Goal: Task Accomplishment & Management: Use online tool/utility

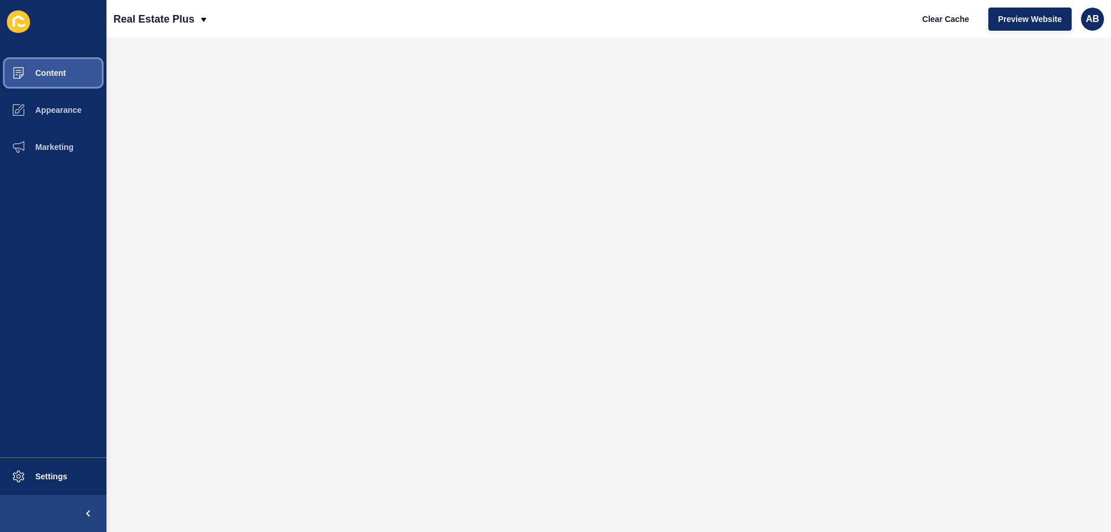
click at [77, 69] on button "Content" at bounding box center [53, 72] width 107 height 37
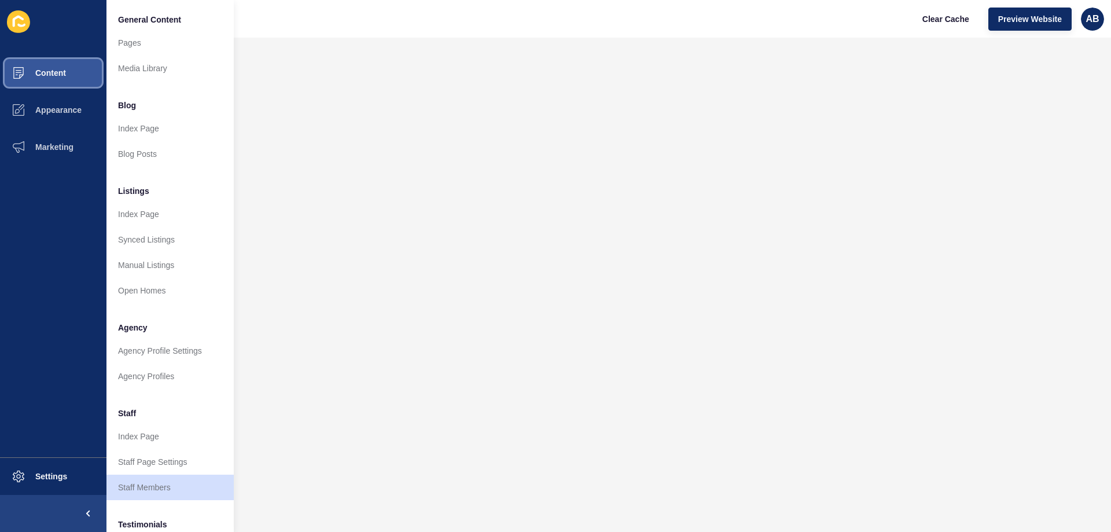
scroll to position [155, 0]
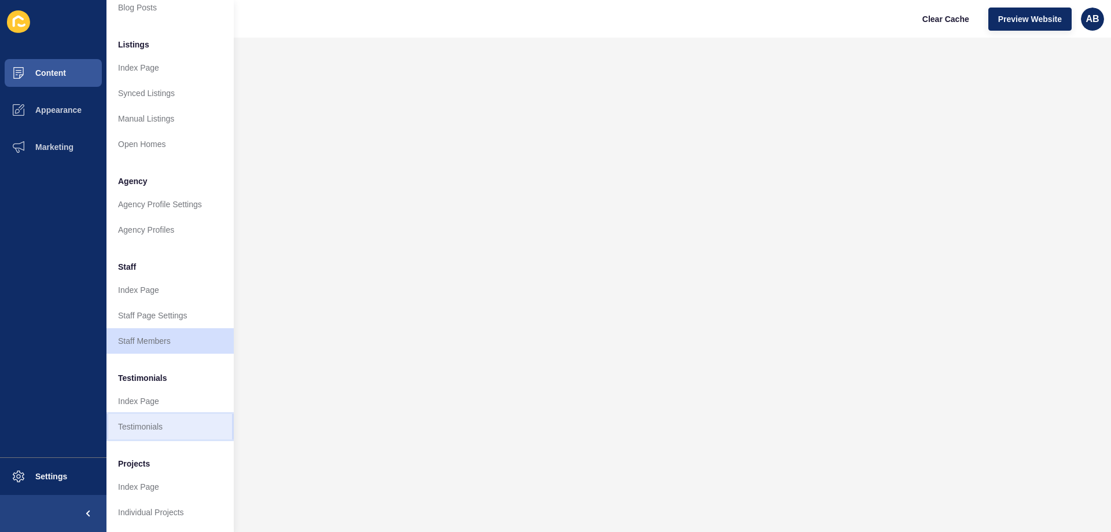
click at [184, 414] on link "Testimonials" at bounding box center [170, 426] width 127 height 25
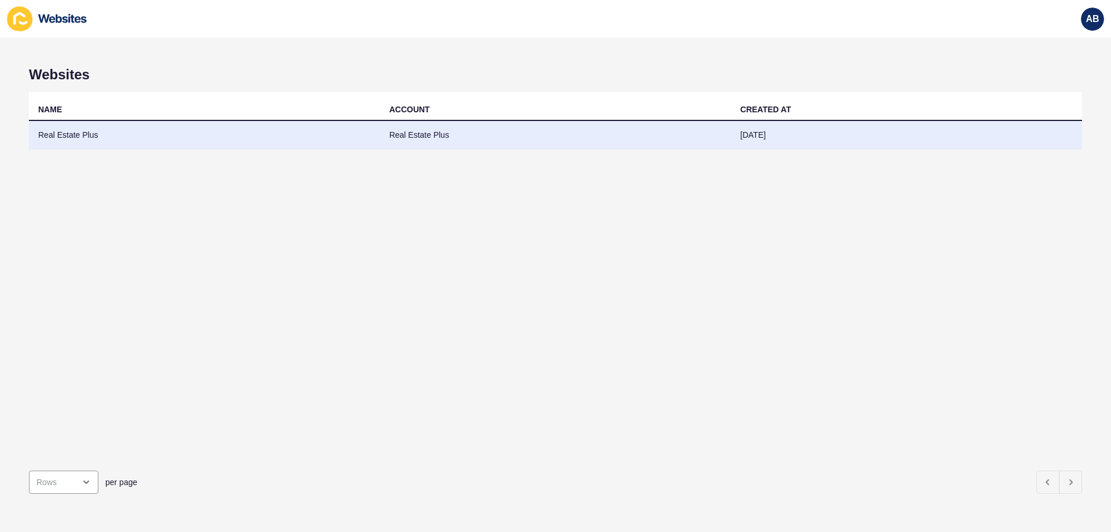
click at [255, 123] on td "Real Estate Plus" at bounding box center [204, 135] width 351 height 28
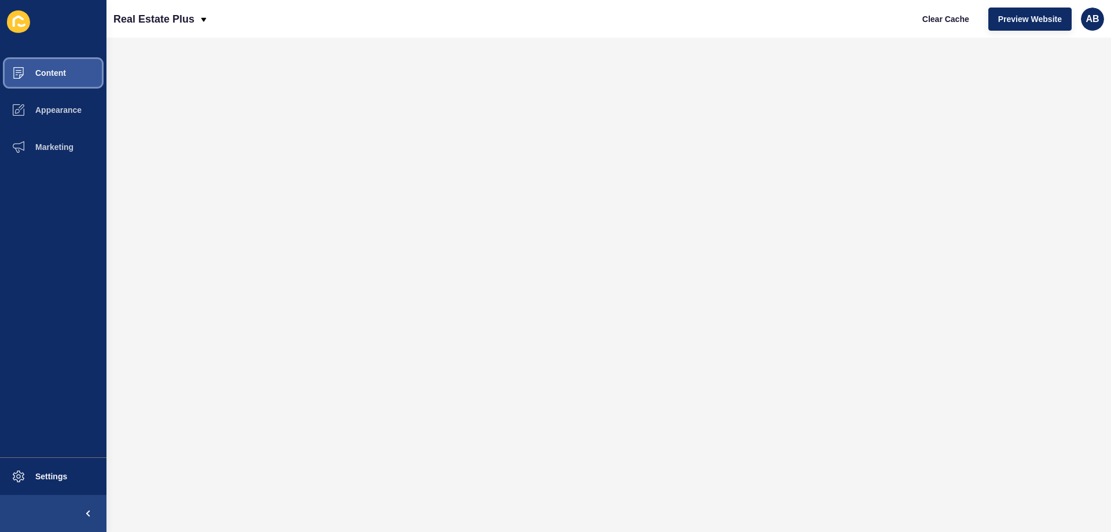
click at [58, 74] on span "Content" at bounding box center [32, 72] width 68 height 9
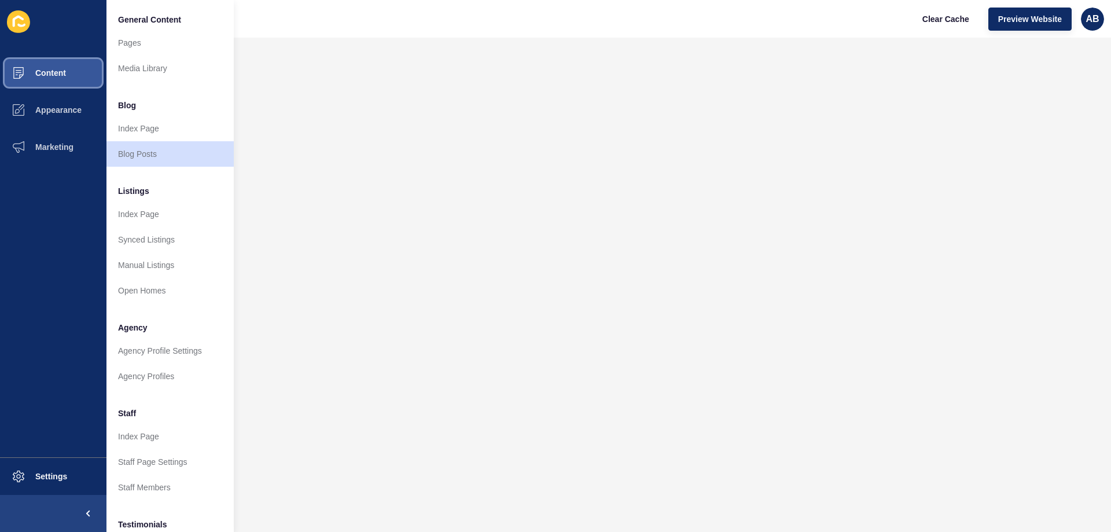
click at [58, 74] on span "Content" at bounding box center [32, 72] width 68 height 9
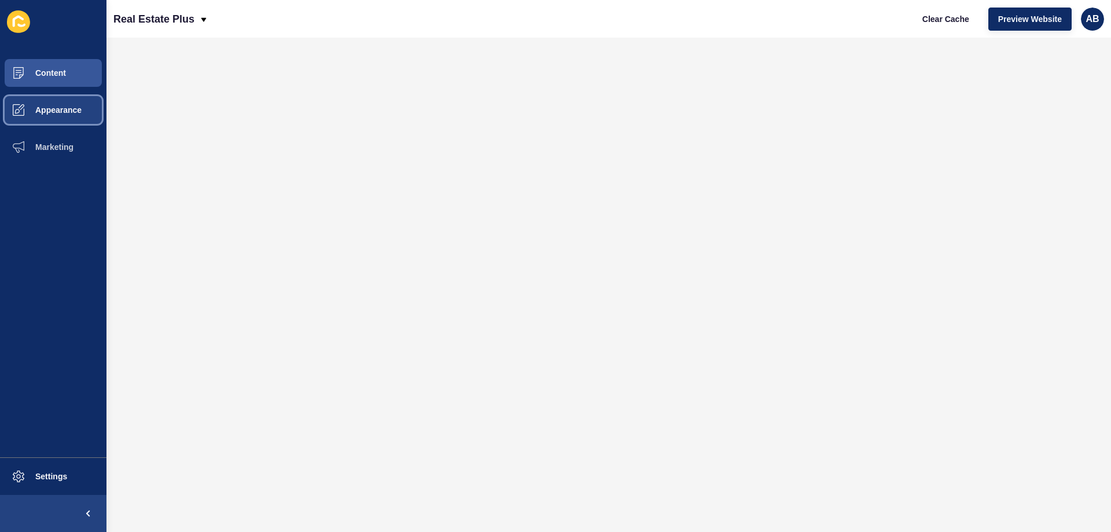
click at [58, 113] on span "Appearance" at bounding box center [39, 109] width 83 height 9
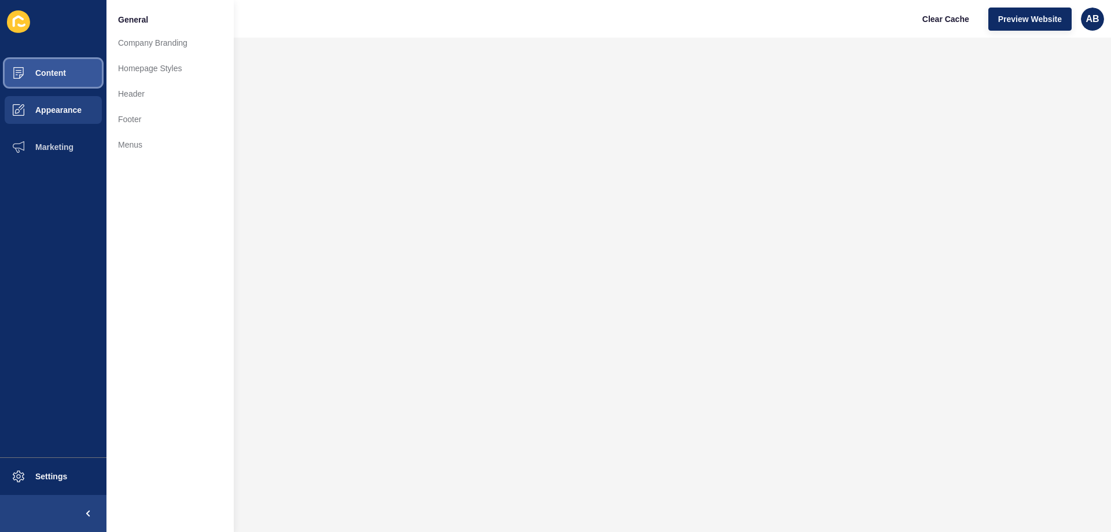
click at [58, 74] on span "Content" at bounding box center [32, 72] width 68 height 9
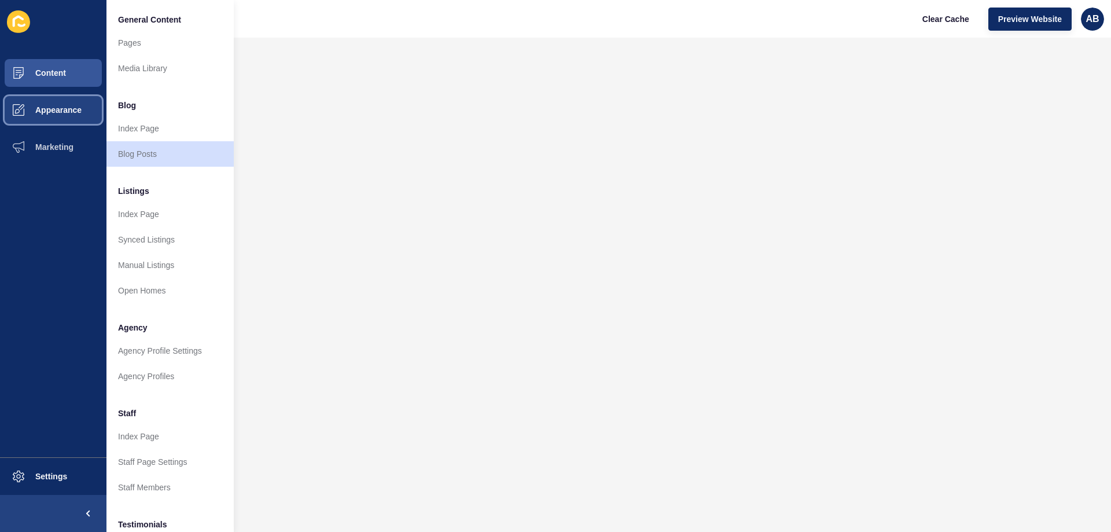
click at [69, 107] on span "Appearance" at bounding box center [39, 109] width 83 height 9
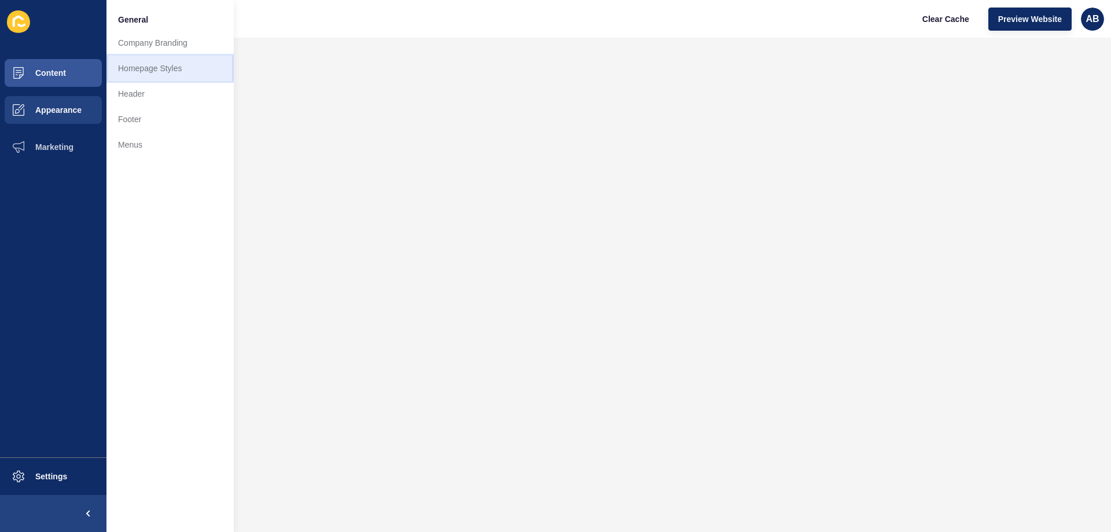
click at [136, 68] on link "Homepage Styles" at bounding box center [170, 68] width 127 height 25
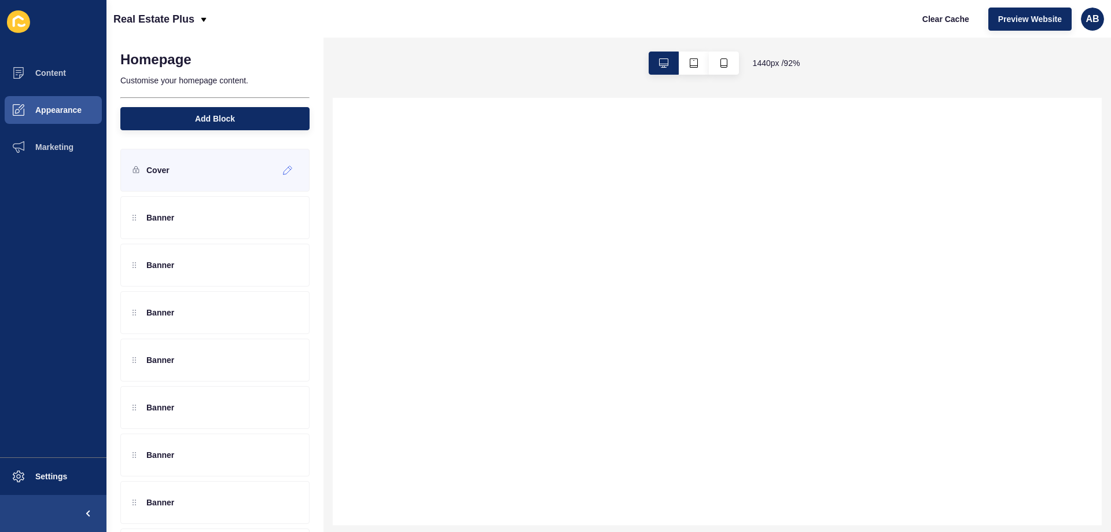
select select
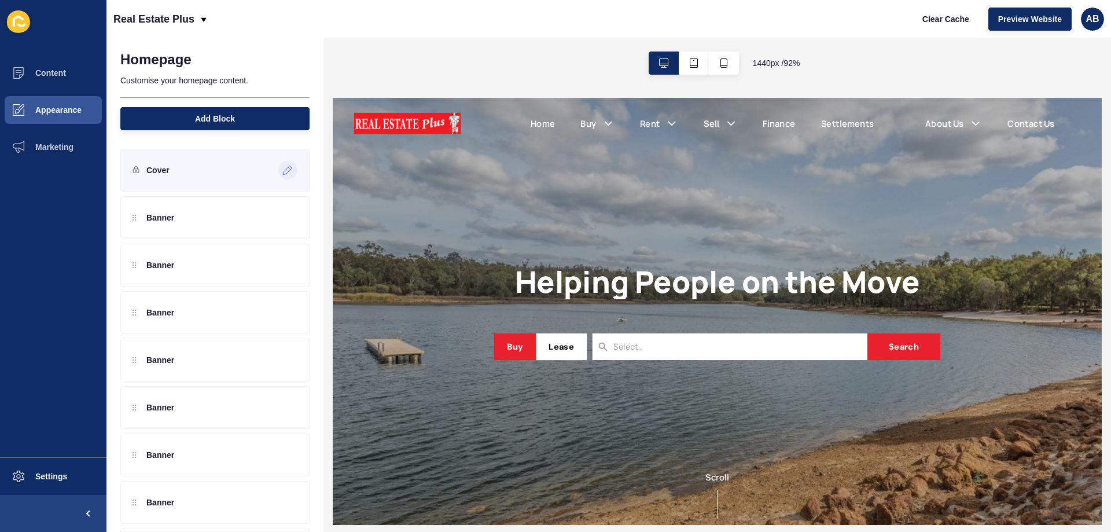
click at [278, 173] on div at bounding box center [287, 170] width 19 height 19
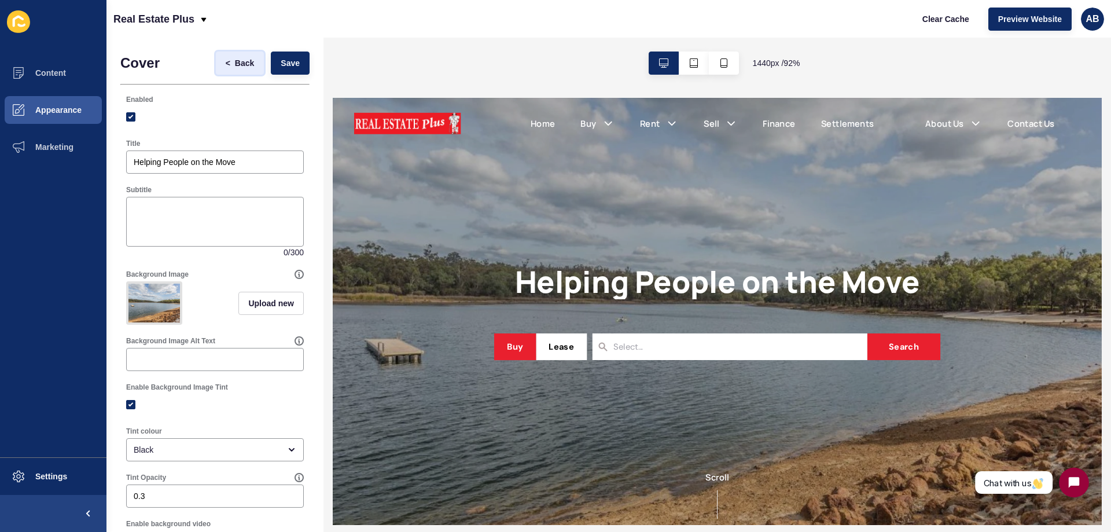
click at [243, 66] on span "Back" at bounding box center [244, 63] width 19 height 12
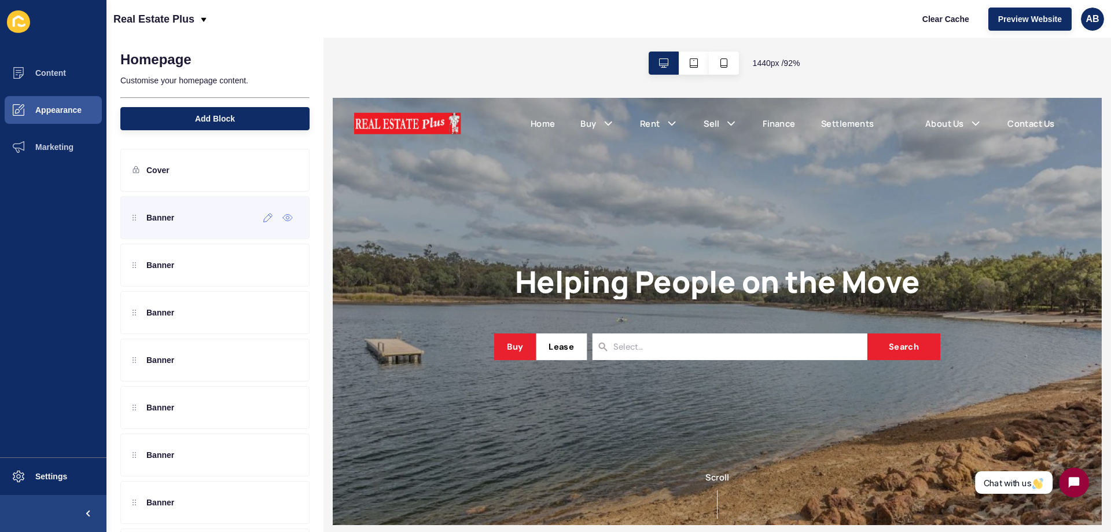
click at [210, 226] on div "Banner" at bounding box center [214, 217] width 189 height 43
click at [263, 219] on icon at bounding box center [268, 217] width 10 height 9
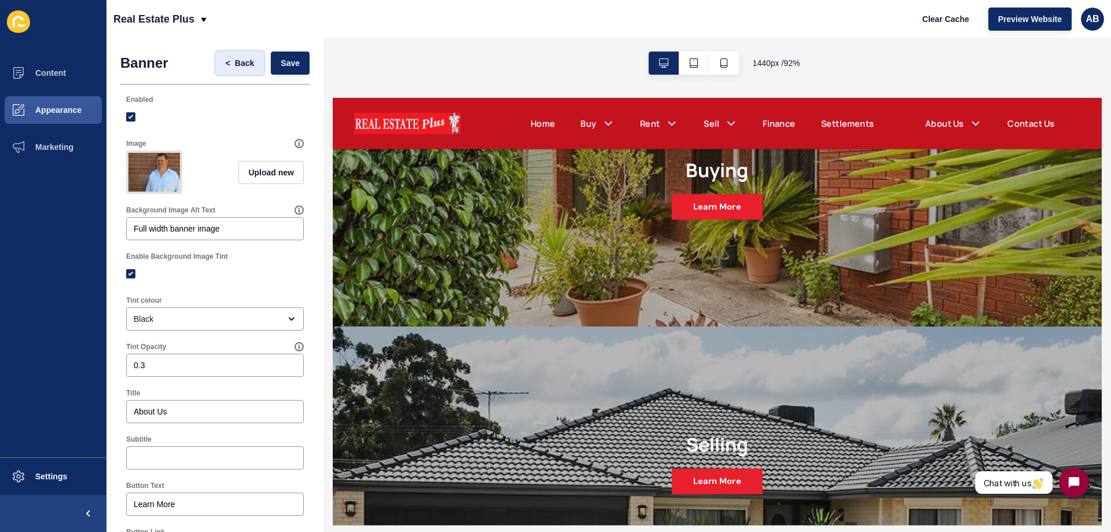
click at [240, 61] on span "Back" at bounding box center [244, 63] width 19 height 12
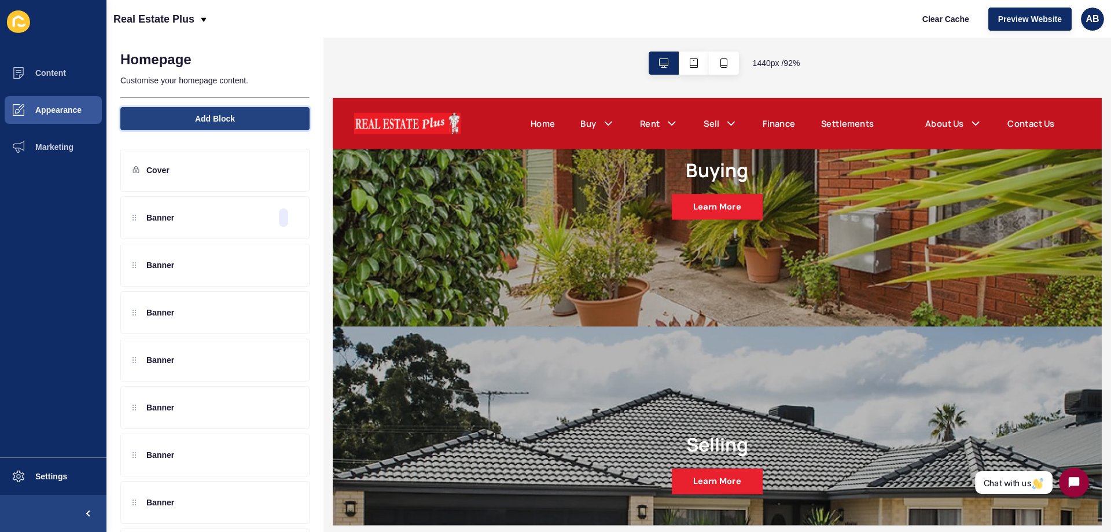
click at [218, 129] on button "Add Block" at bounding box center [214, 118] width 189 height 23
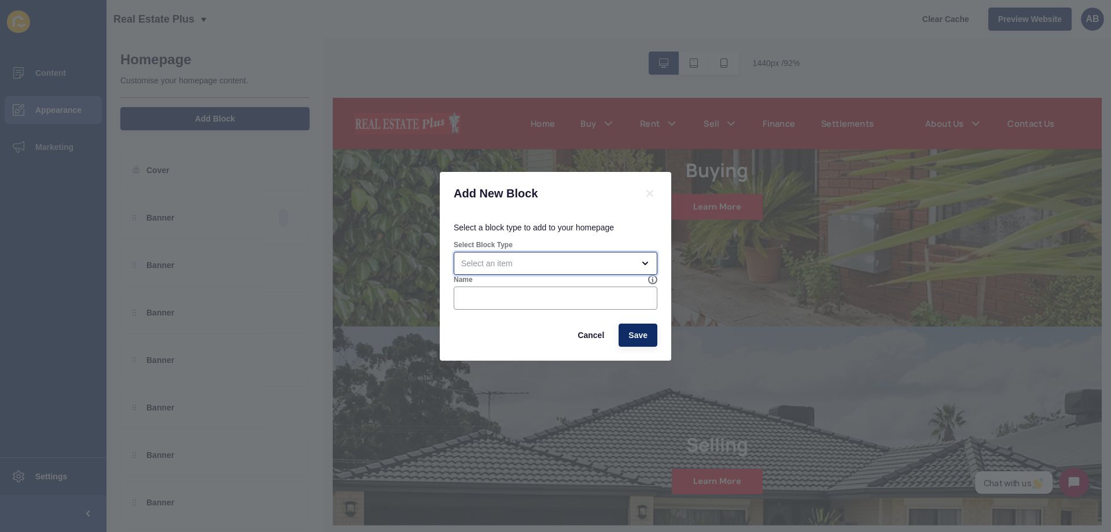
click at [611, 259] on div "open menu" at bounding box center [547, 264] width 173 height 12
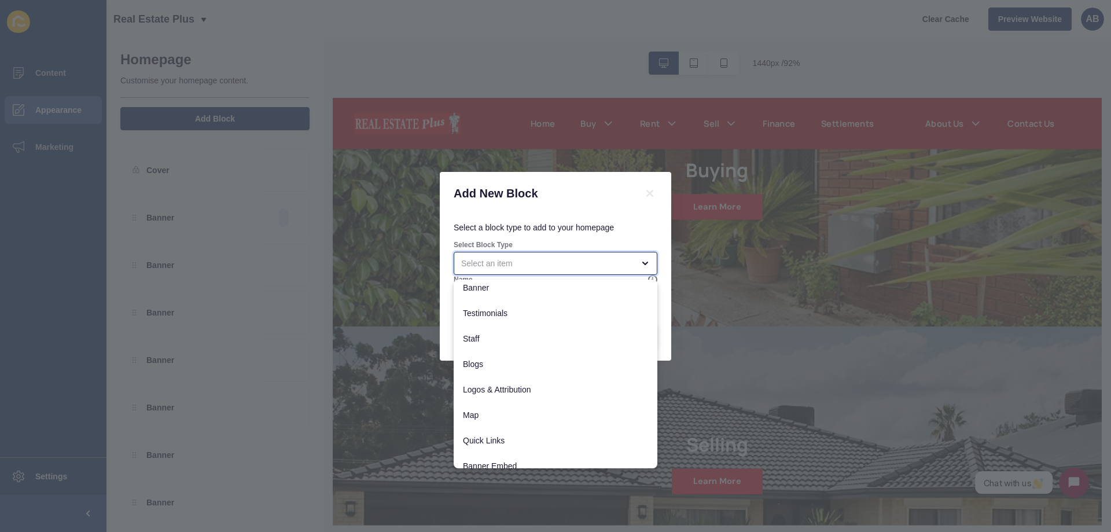
scroll to position [91, 0]
click at [646, 259] on icon "close menu" at bounding box center [645, 263] width 9 height 9
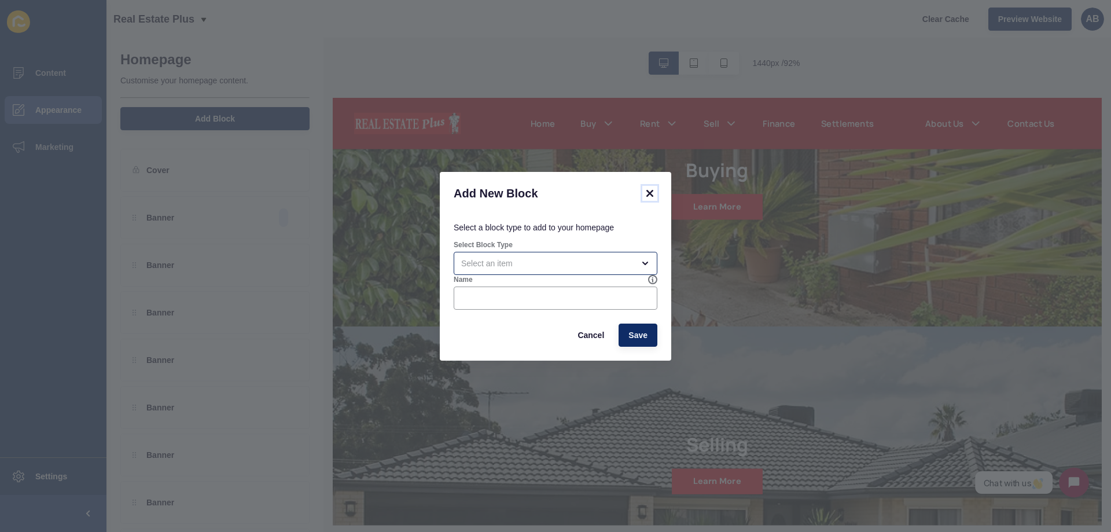
click at [651, 190] on icon at bounding box center [650, 193] width 14 height 14
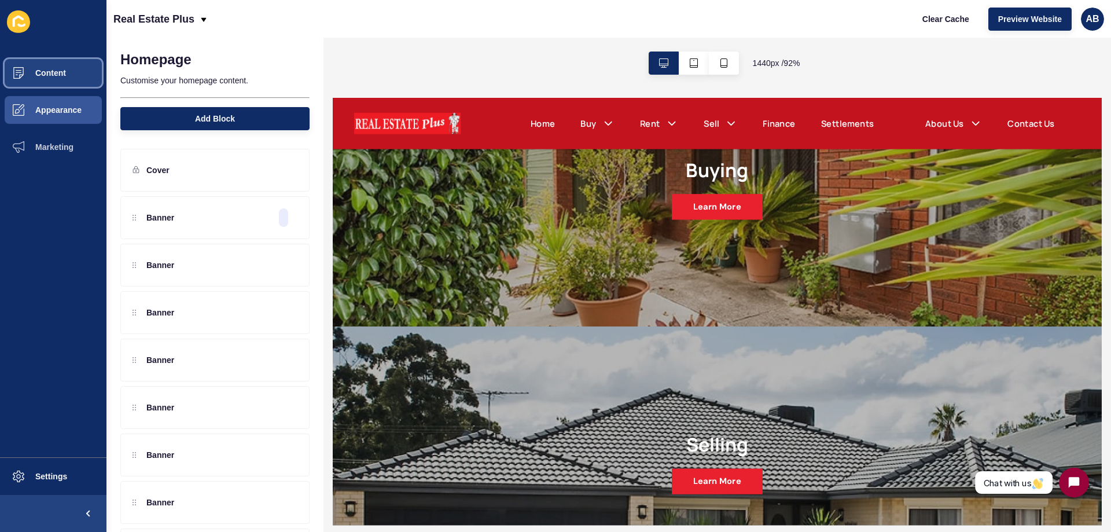
click at [72, 75] on button "Content" at bounding box center [53, 72] width 107 height 37
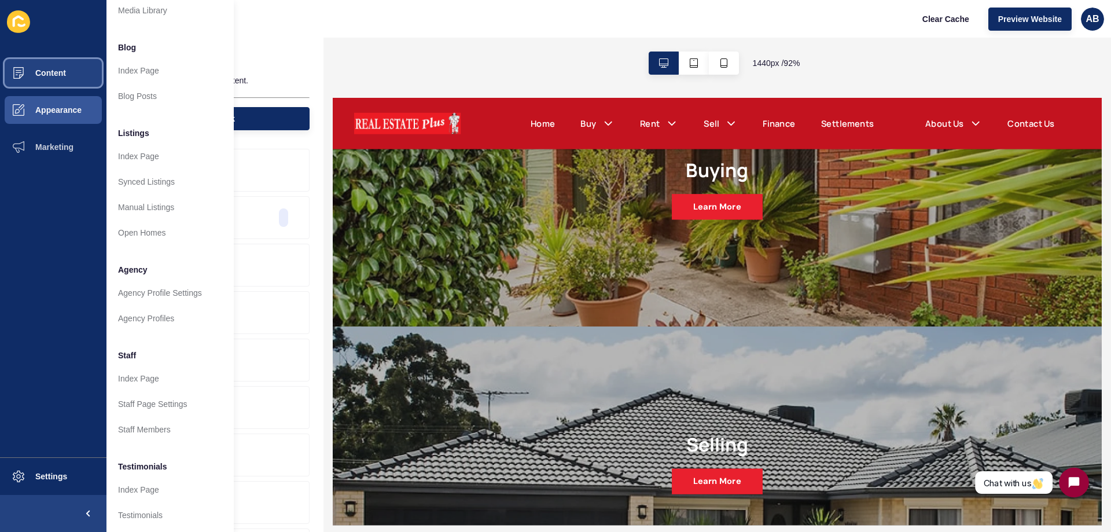
scroll to position [155, 0]
